Goal: Transaction & Acquisition: Download file/media

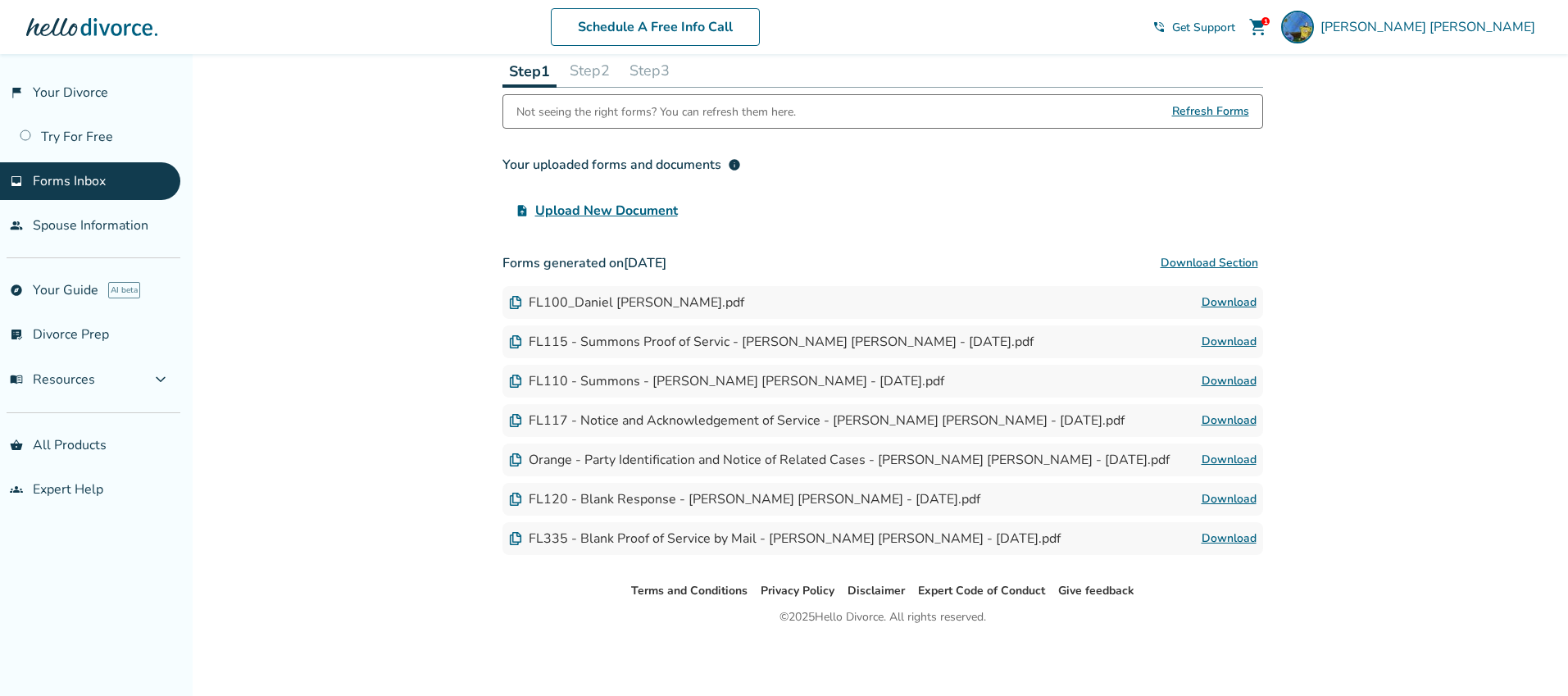
click at [1196, 262] on button "Download Section" at bounding box center [1209, 262] width 107 height 33
click at [1226, 265] on button "Download Section" at bounding box center [1209, 262] width 107 height 33
click at [1229, 267] on button "Download Section" at bounding box center [1209, 262] width 107 height 33
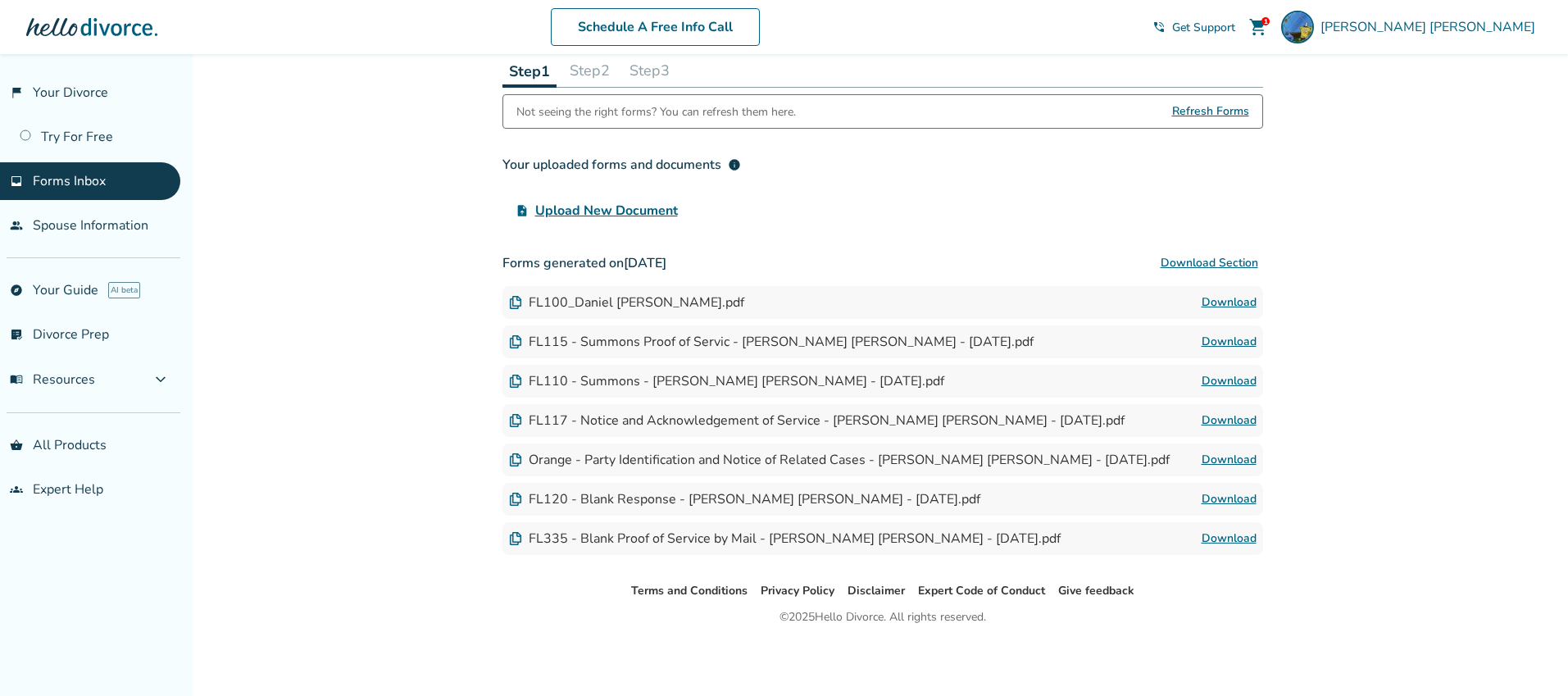
click at [1229, 267] on button "Download Section" at bounding box center [1209, 262] width 107 height 33
click at [1184, 267] on button "Download Section" at bounding box center [1209, 262] width 107 height 33
click at [1215, 303] on link "Download" at bounding box center [1229, 302] width 55 height 20
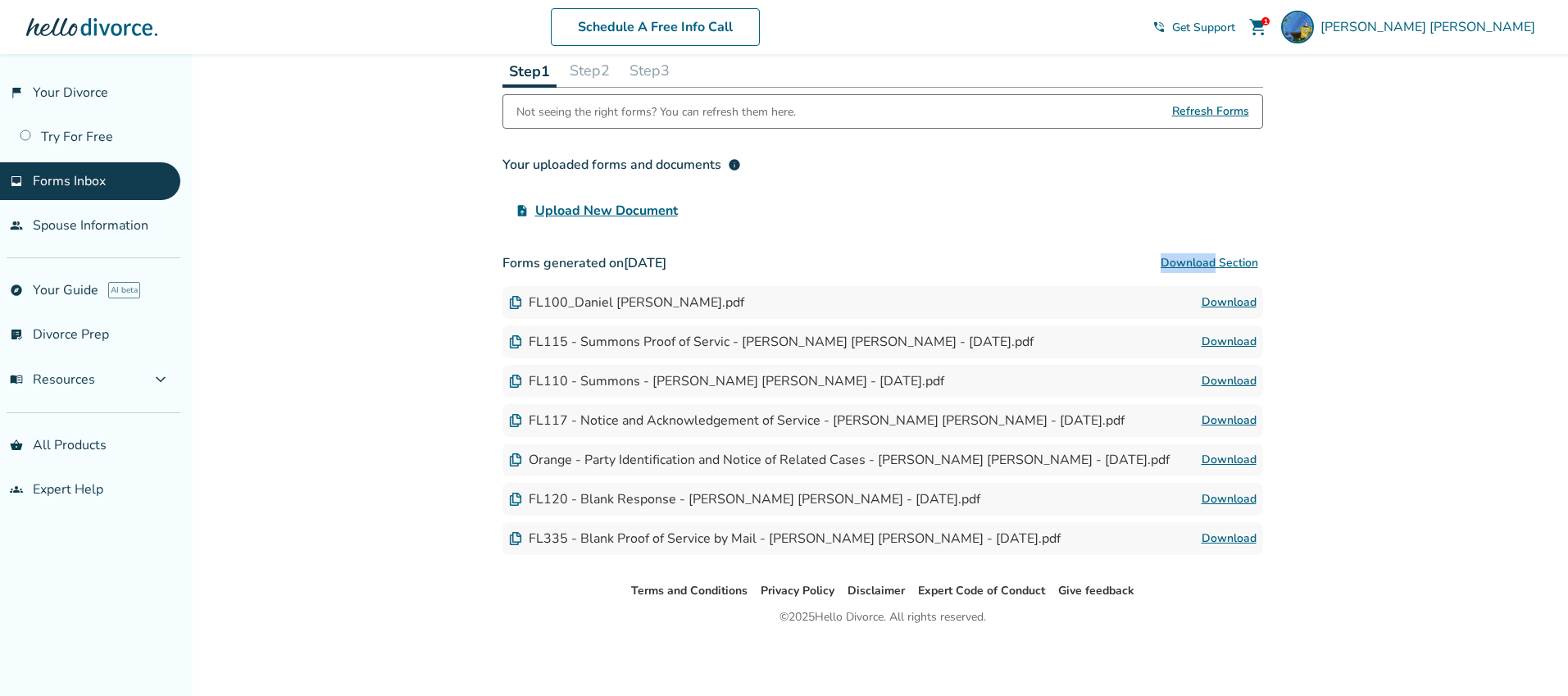
click at [1252, 266] on button "Download Section" at bounding box center [1209, 262] width 107 height 33
click at [1241, 304] on link "Download" at bounding box center [1229, 302] width 55 height 20
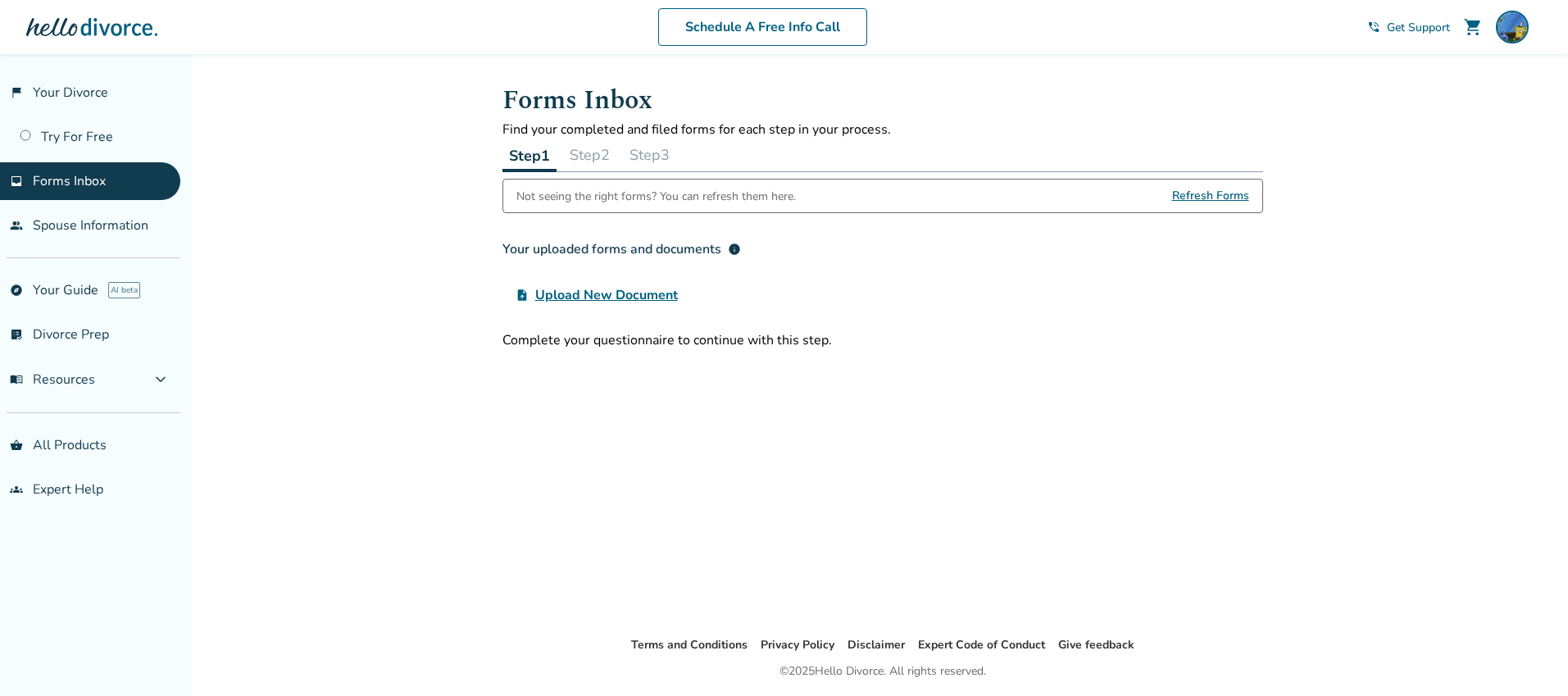
scroll to position [54, 0]
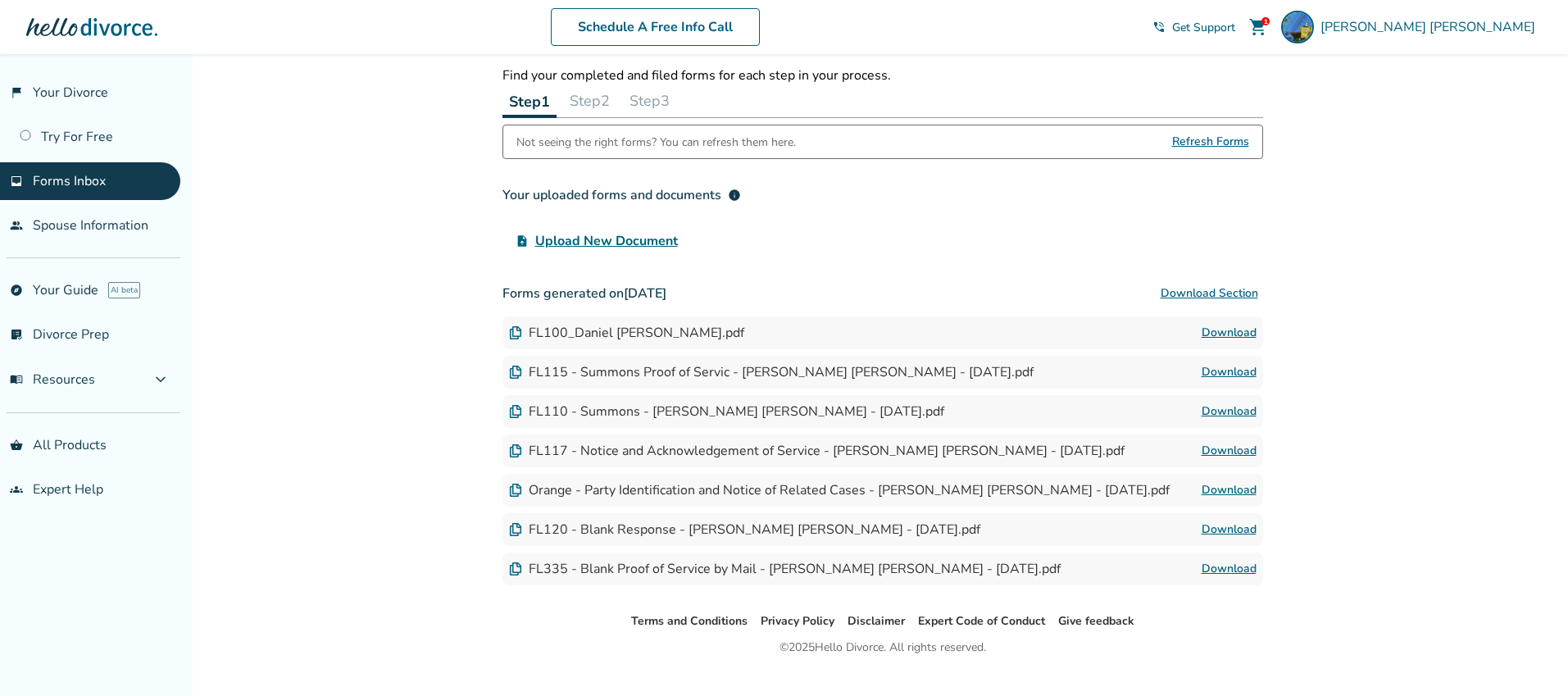
click at [1243, 294] on button "Download Section" at bounding box center [1209, 293] width 107 height 33
